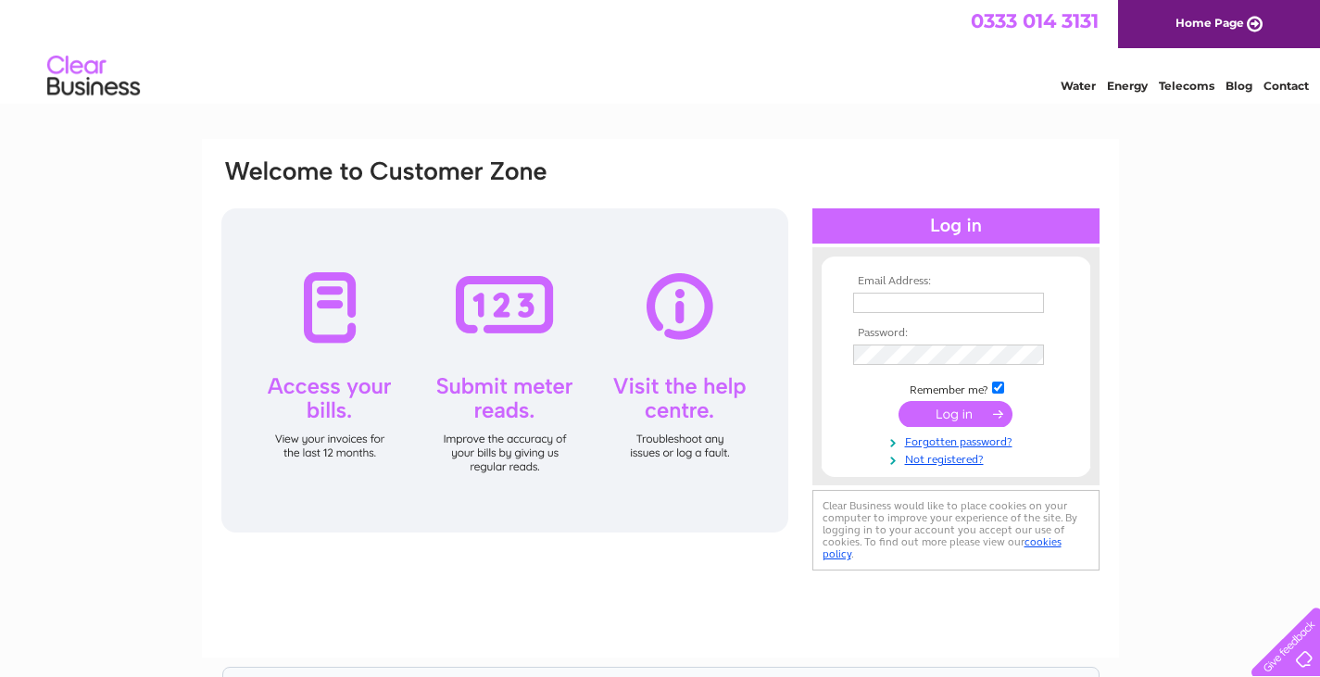
type input "neaumcrag@ktdbroadband.com"
click at [936, 408] on input "submit" at bounding box center [955, 414] width 114 height 26
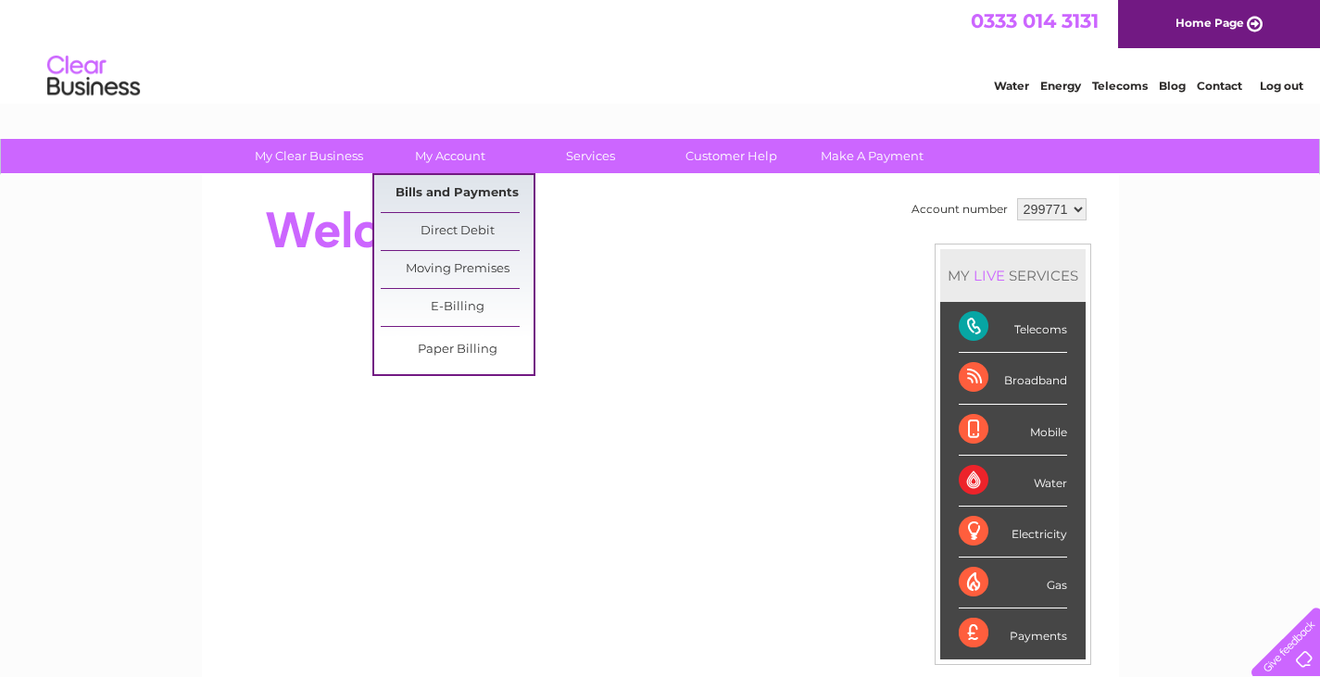
click at [446, 195] on link "Bills and Payments" at bounding box center [457, 193] width 153 height 37
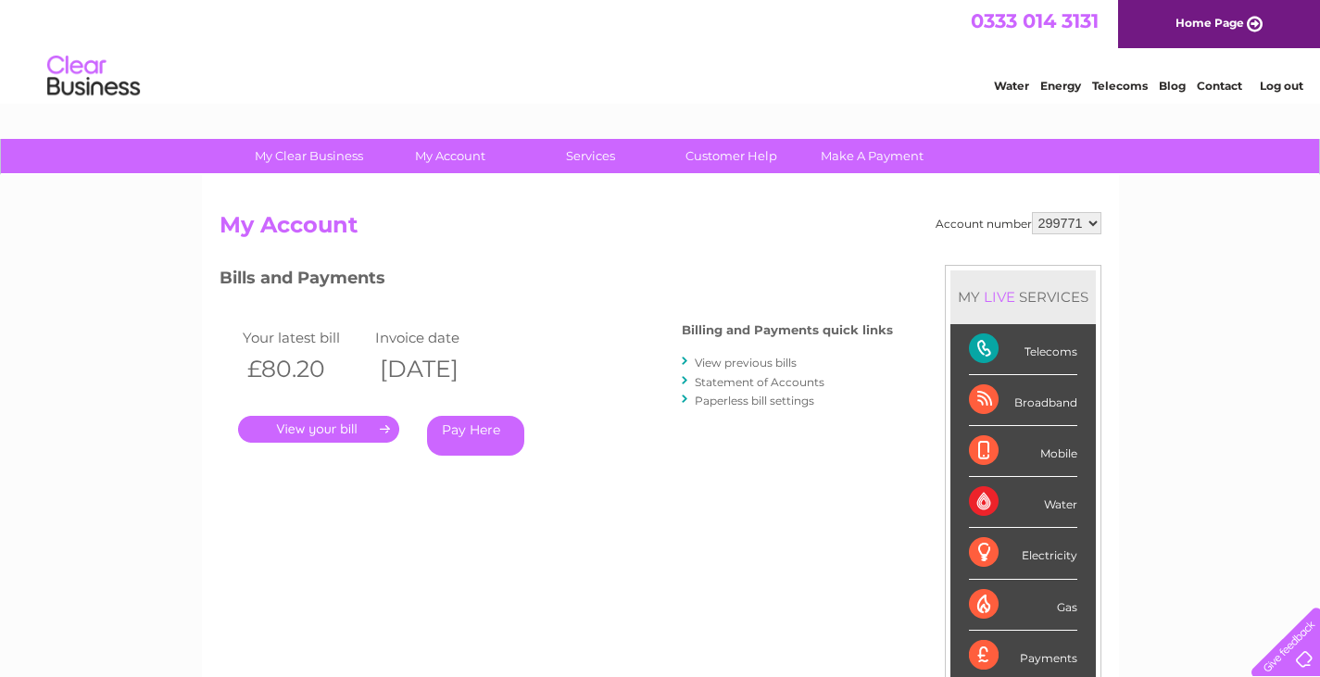
click at [337, 429] on link "." at bounding box center [318, 429] width 161 height 27
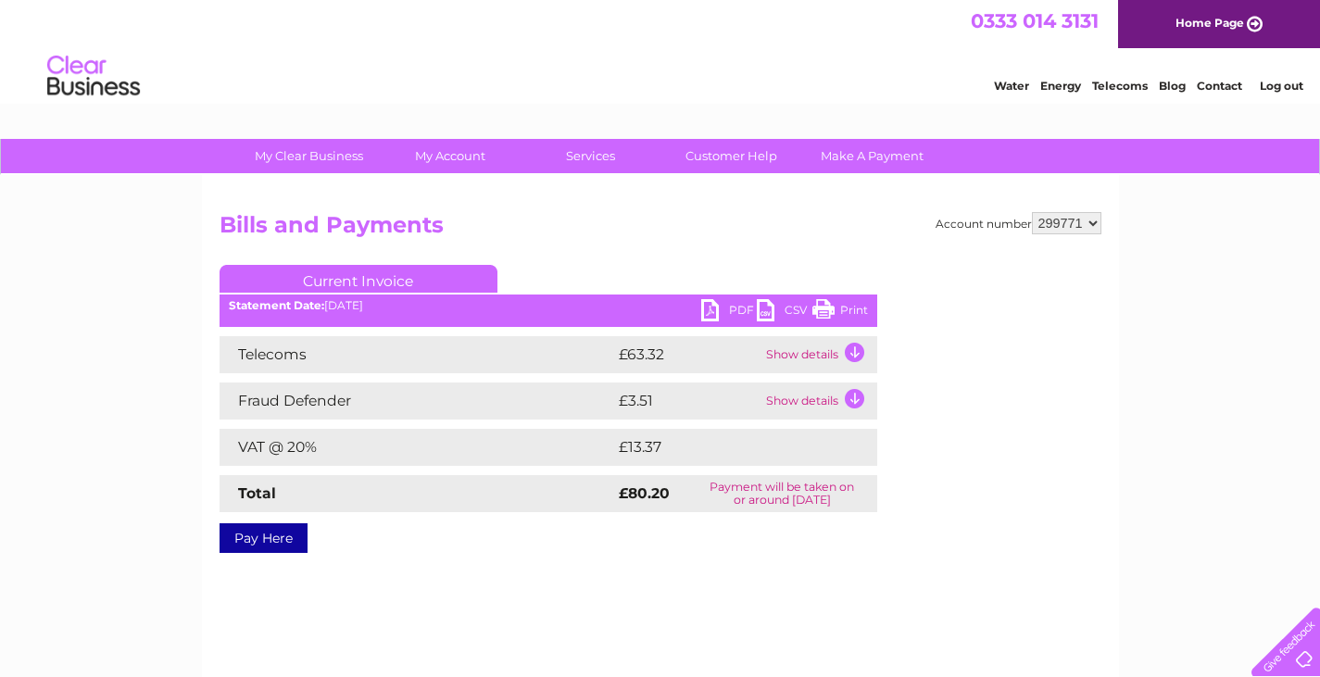
click at [719, 311] on link "PDF" at bounding box center [729, 312] width 56 height 27
